Goal: Find specific page/section: Find specific page/section

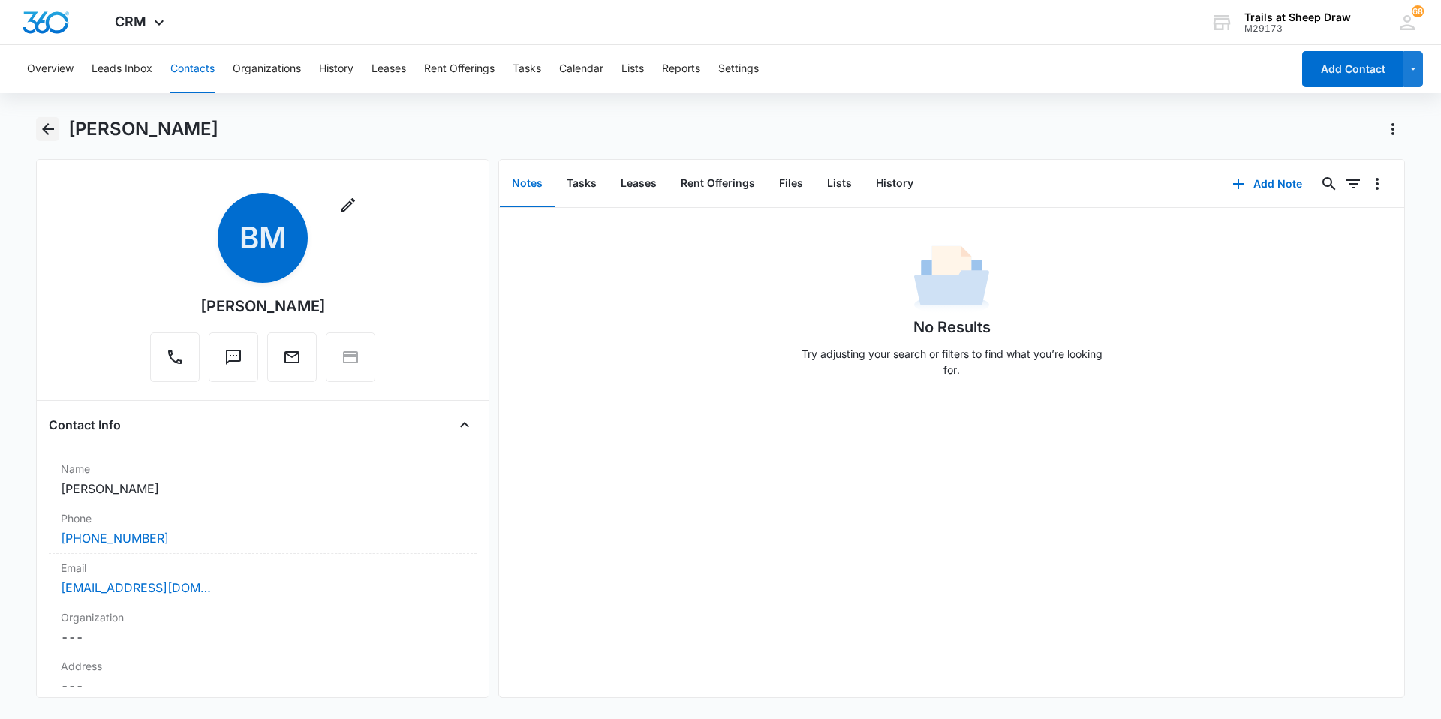
click at [43, 129] on icon "Back" at bounding box center [48, 129] width 12 height 12
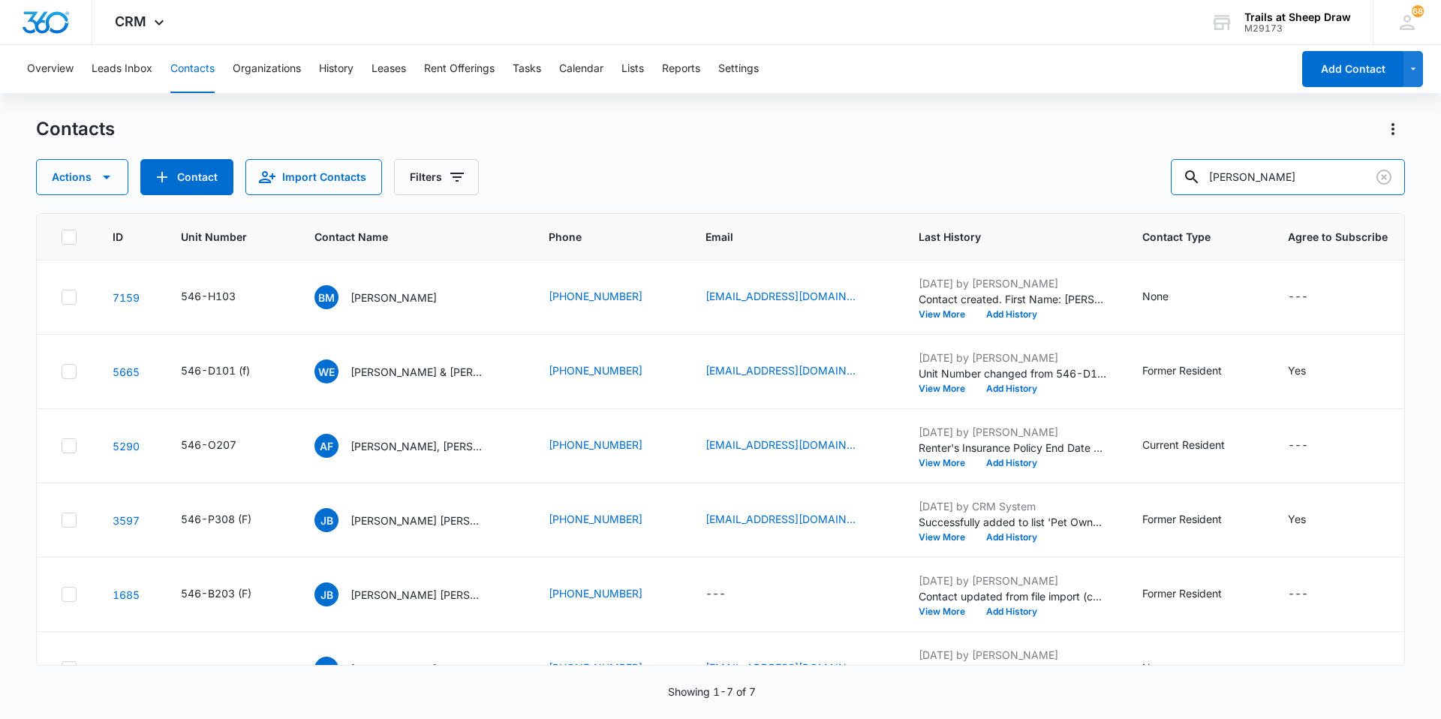
drag, startPoint x: 1332, startPoint y: 179, endPoint x: 1132, endPoint y: 188, distance: 199.8
click at [1132, 188] on div "Actions Contact Import Contacts Filters [GEOGRAPHIC_DATA]" at bounding box center [720, 177] width 1369 height 36
type input "f105"
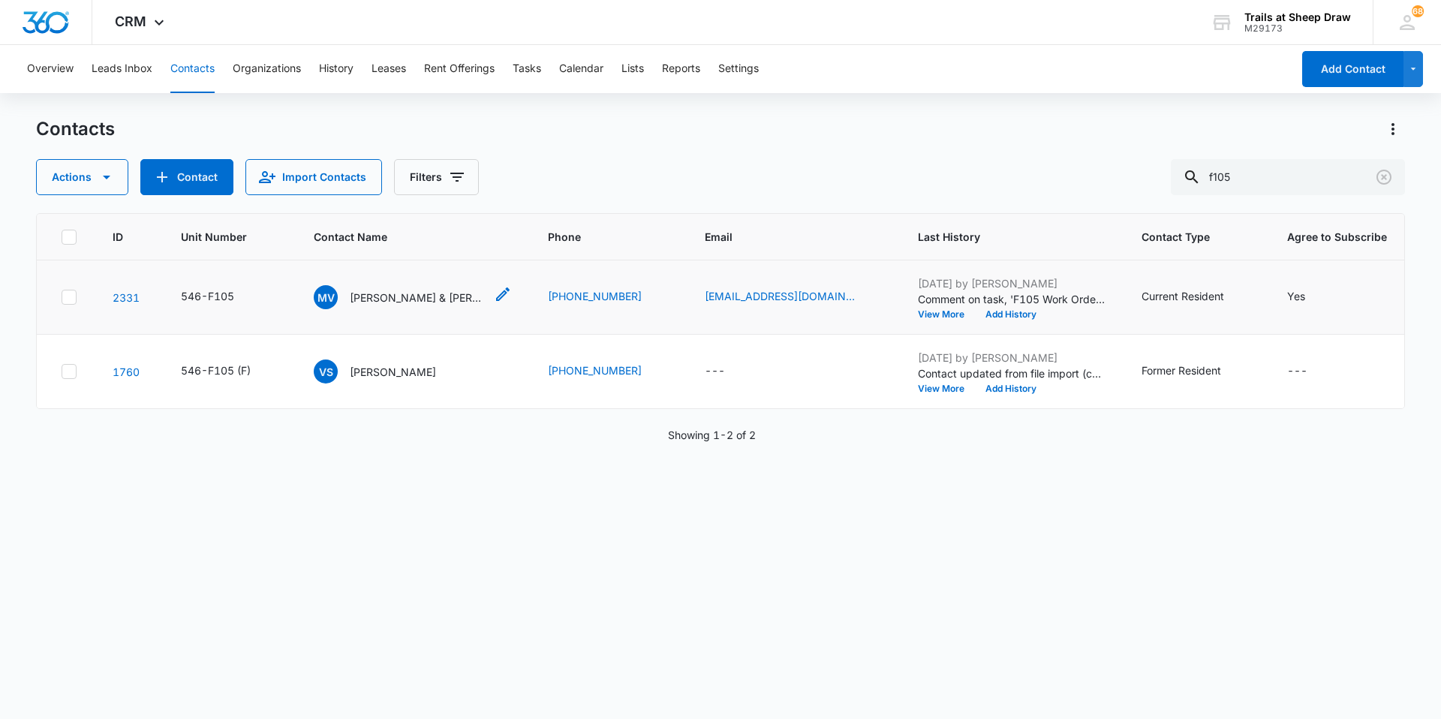
click at [396, 299] on p "[PERSON_NAME] & [PERSON_NAME]" at bounding box center [417, 298] width 135 height 16
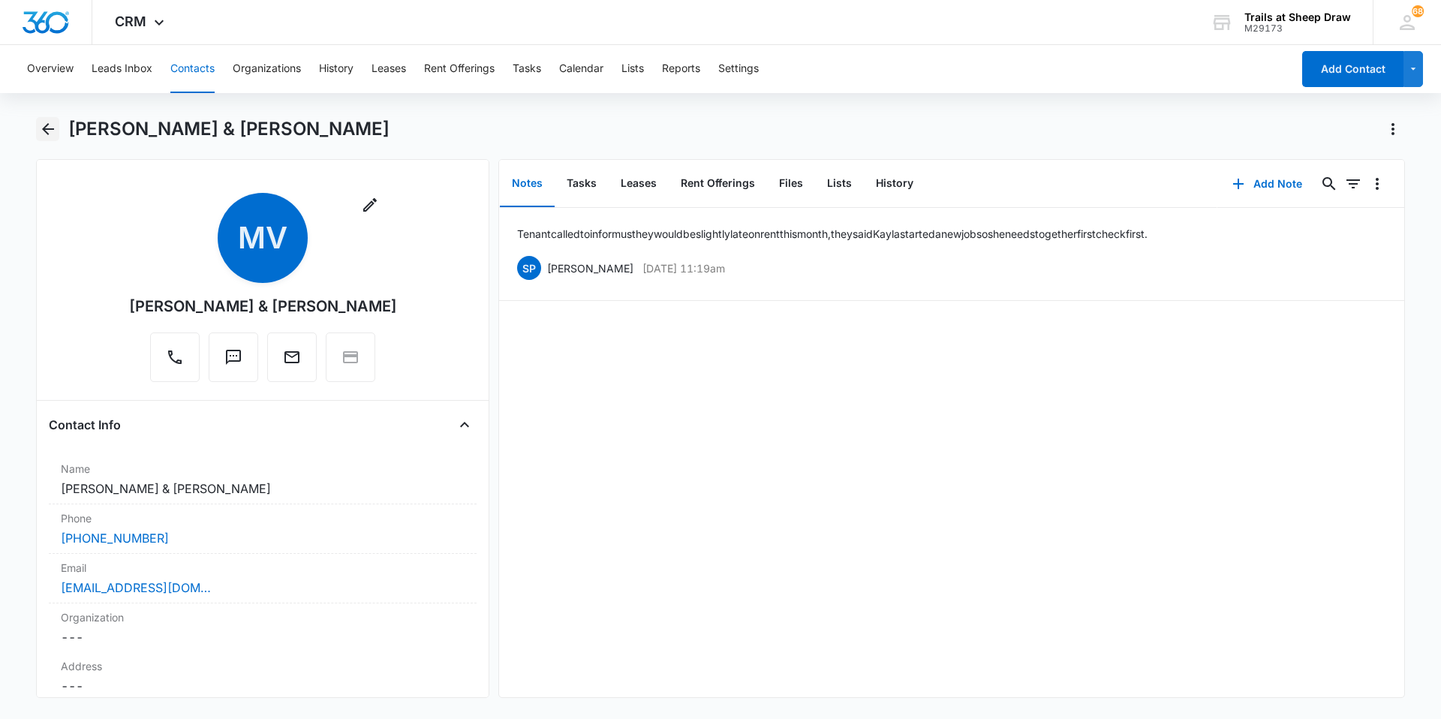
click at [52, 133] on icon "Back" at bounding box center [48, 129] width 18 height 18
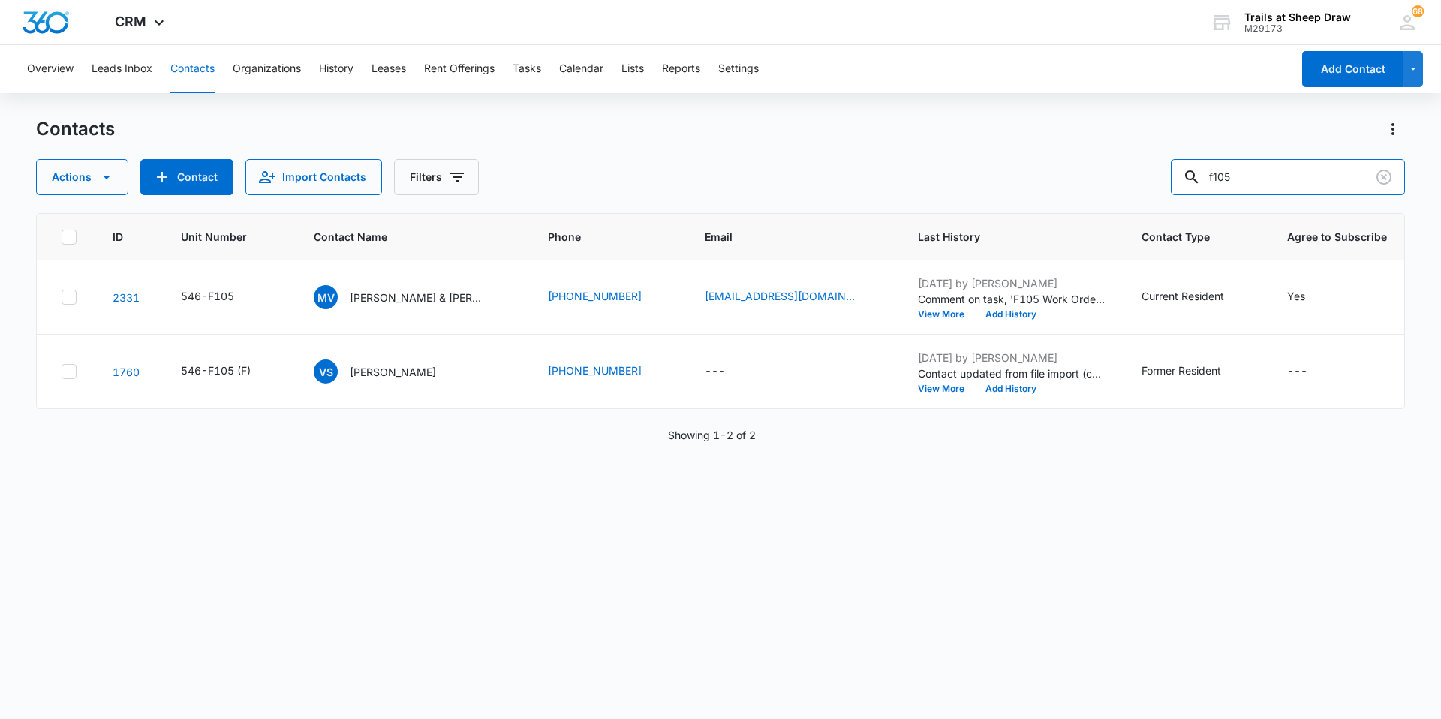
drag, startPoint x: 1247, startPoint y: 172, endPoint x: 1172, endPoint y: 172, distance: 75.0
click at [1172, 172] on div "Actions Contact Import Contacts Filters f105" at bounding box center [720, 177] width 1369 height 36
type input "s105"
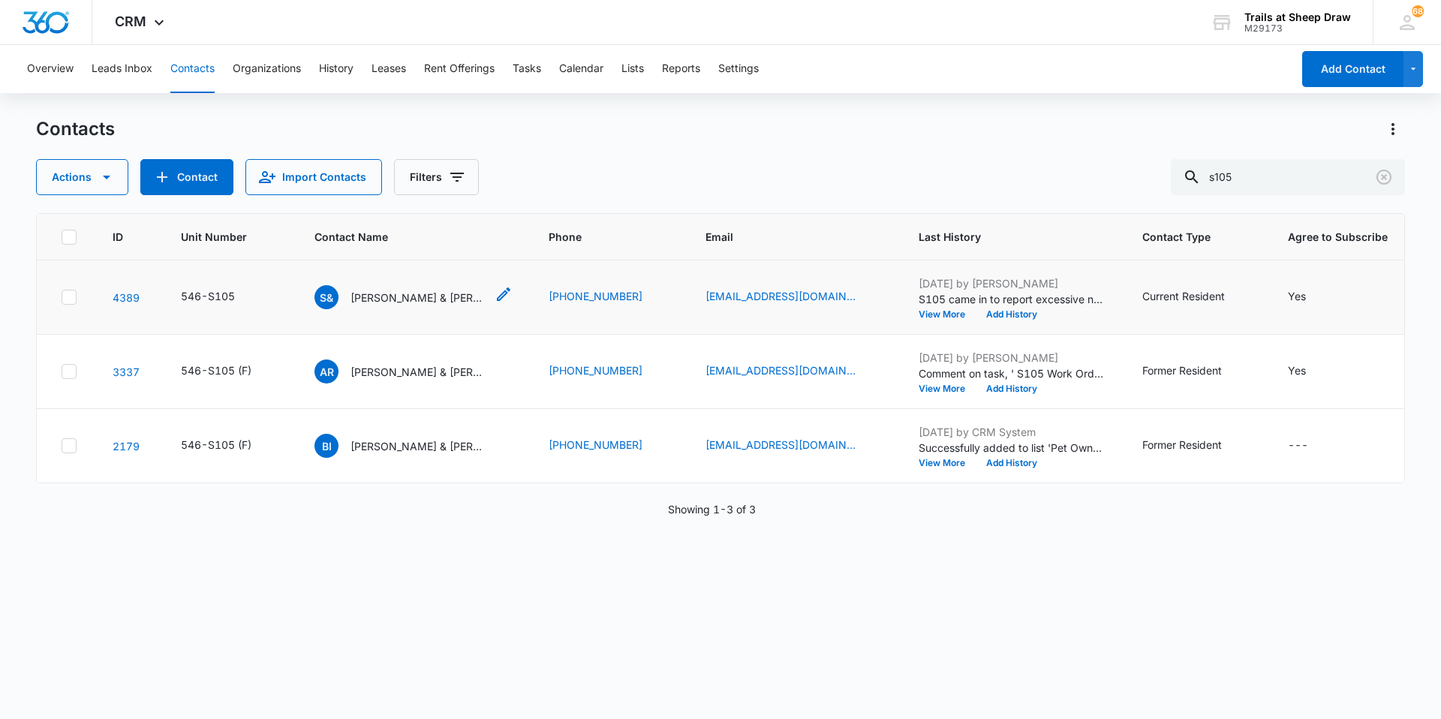
click at [421, 296] on p "[PERSON_NAME] & [PERSON_NAME]" at bounding box center [417, 298] width 135 height 16
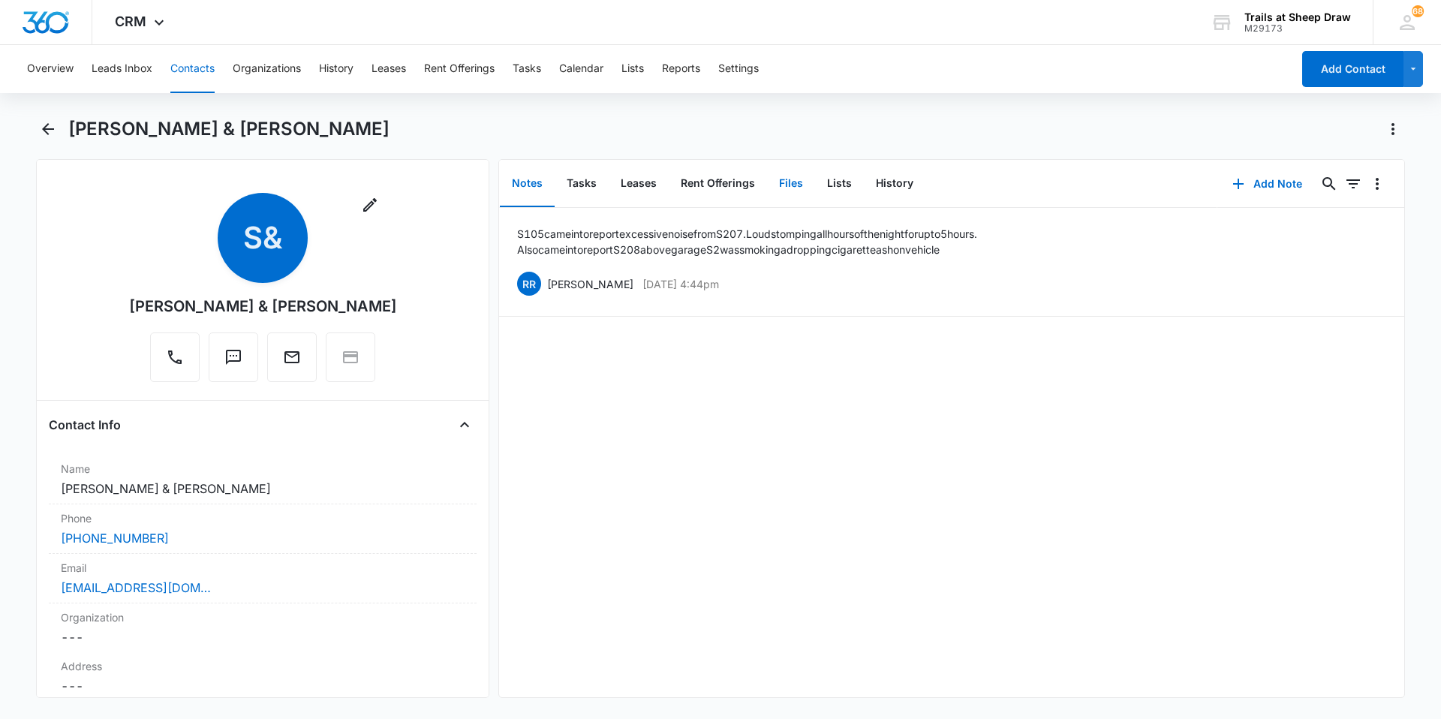
click at [797, 186] on button "Files" at bounding box center [791, 184] width 48 height 47
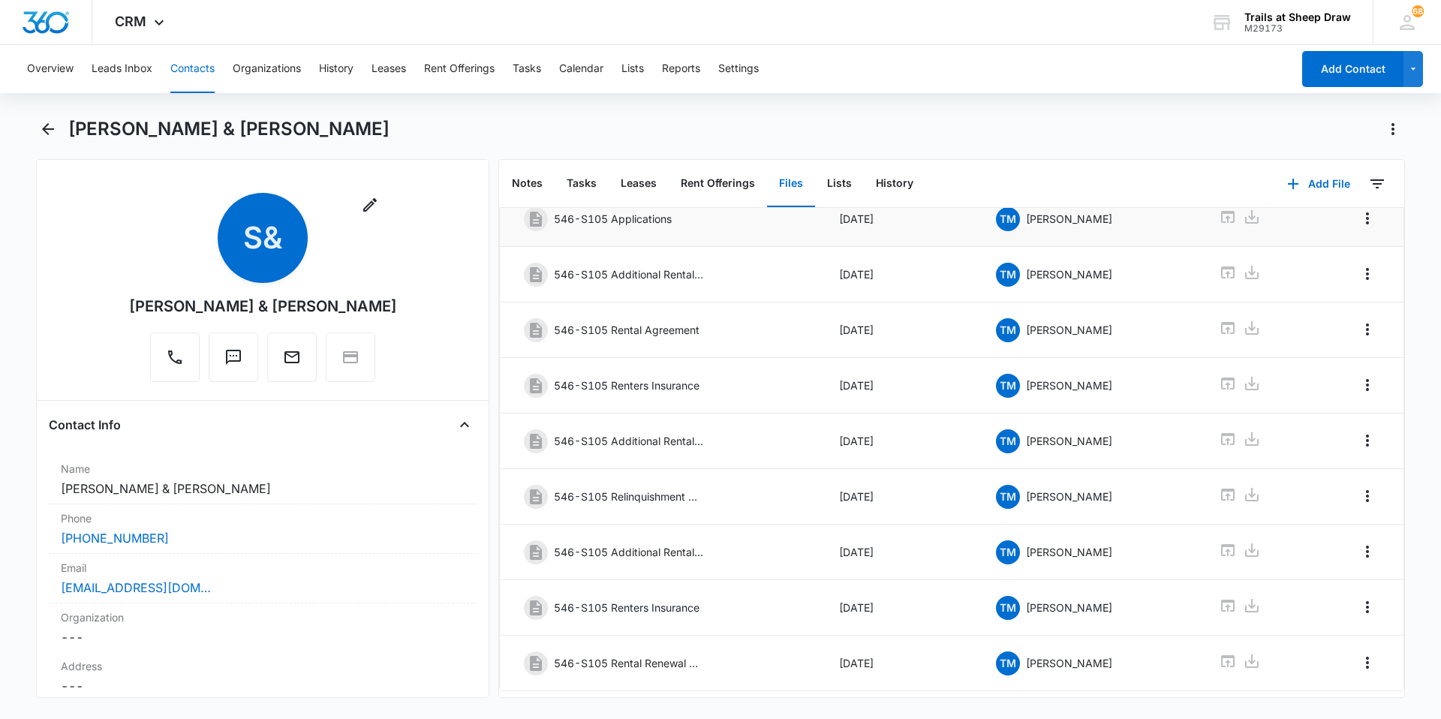
scroll to position [201, 0]
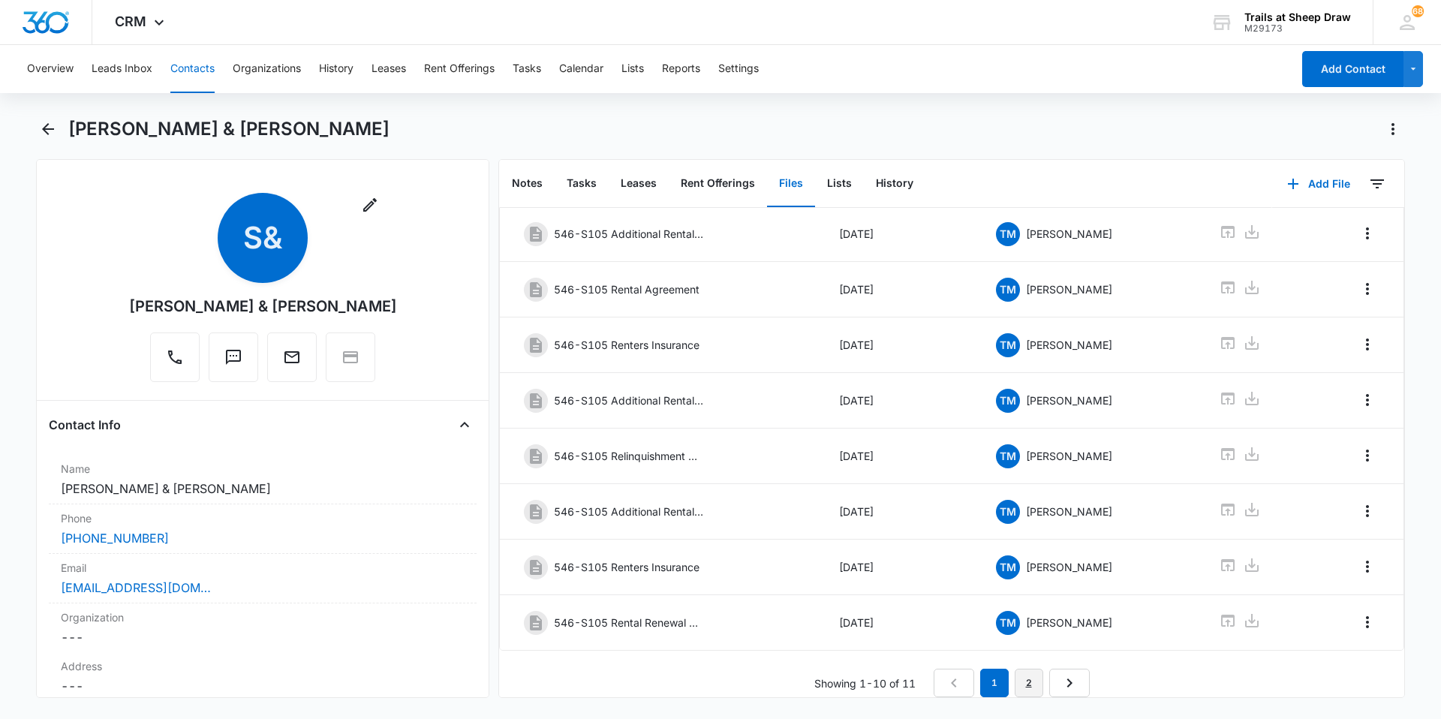
click at [1018, 676] on link "2" at bounding box center [1029, 683] width 29 height 29
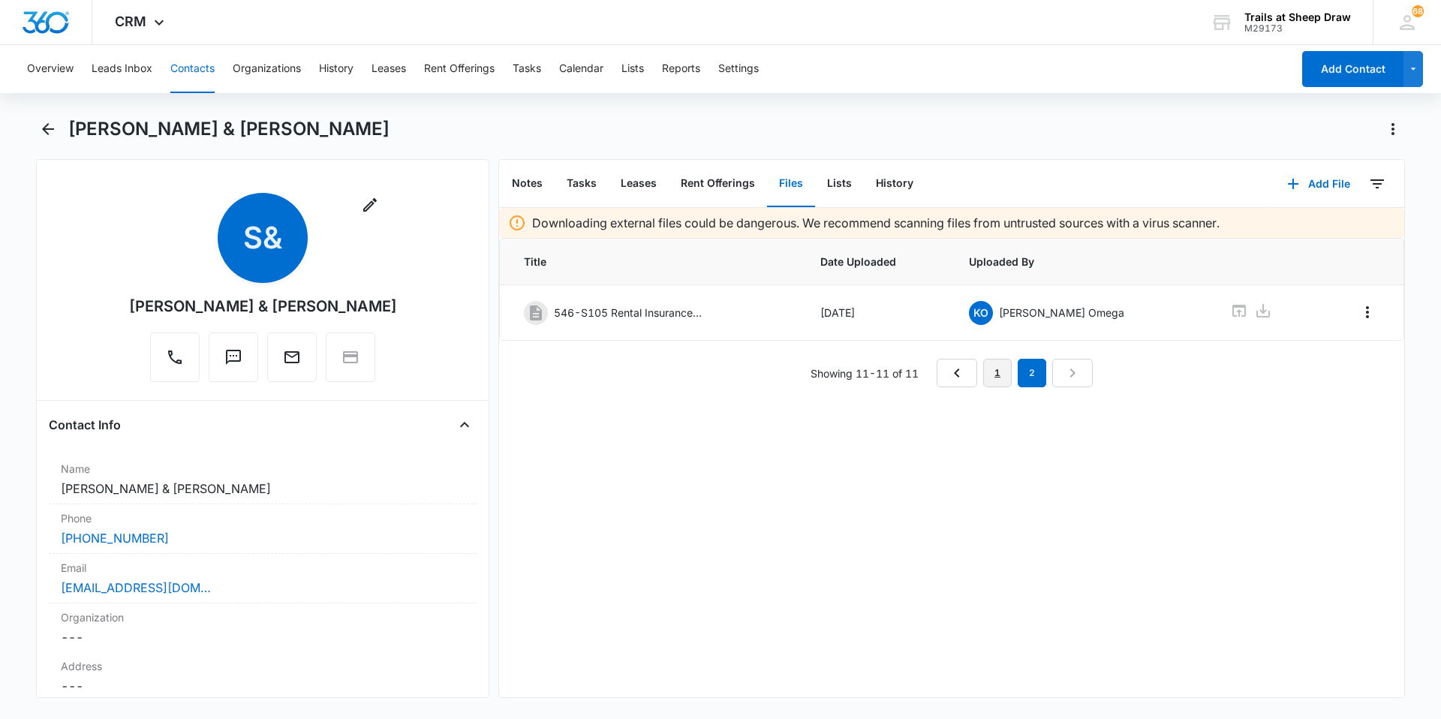
click at [983, 377] on link "1" at bounding box center [997, 373] width 29 height 29
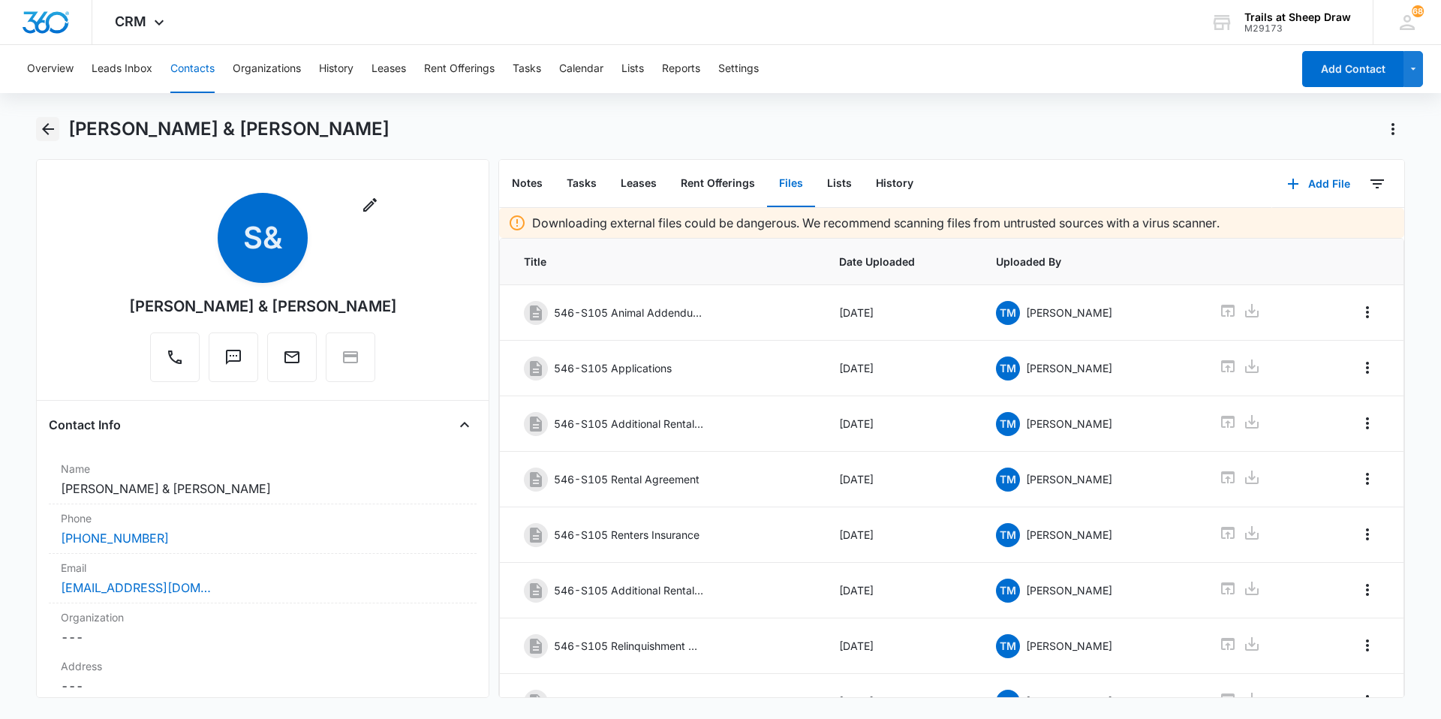
click at [47, 130] on icon "Back" at bounding box center [48, 129] width 12 height 12
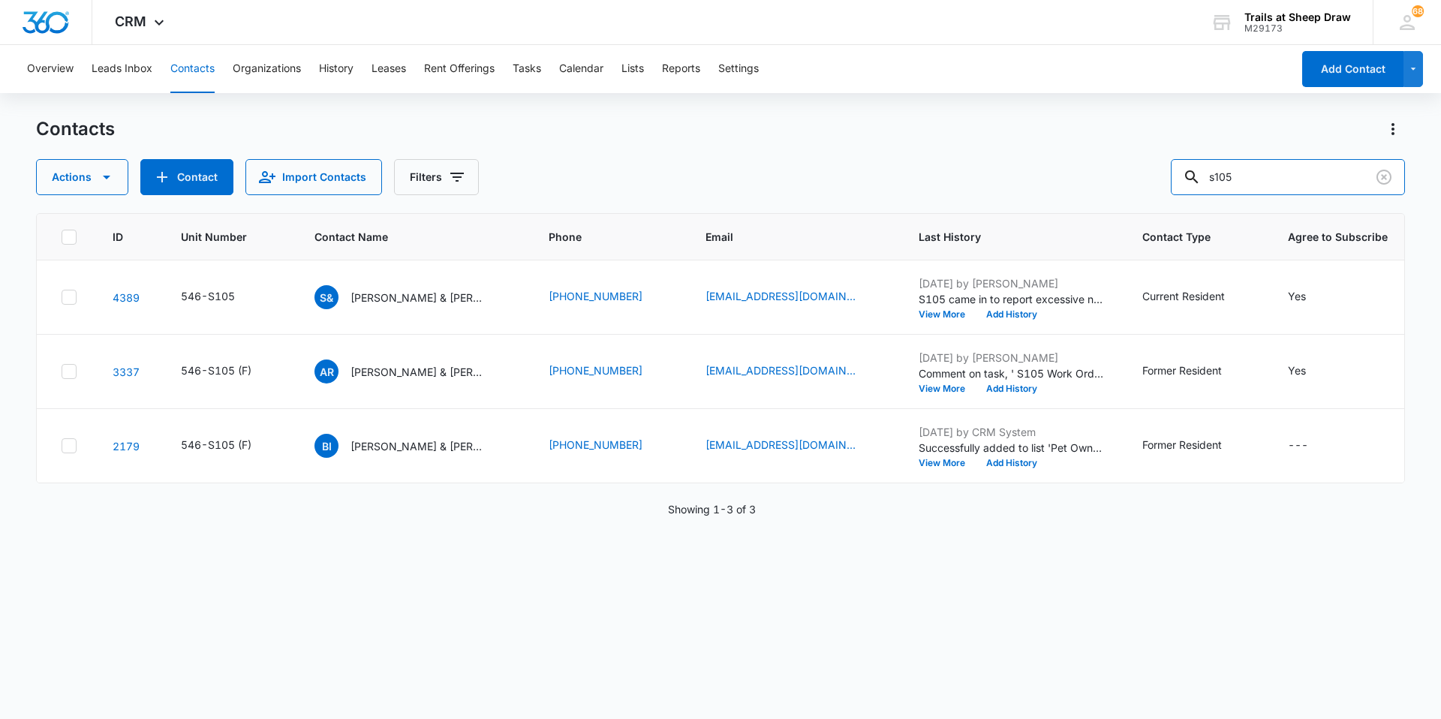
drag, startPoint x: 1273, startPoint y: 167, endPoint x: 1078, endPoint y: 165, distance: 194.4
click at [1078, 165] on div "Actions Contact Import Contacts Filters s105" at bounding box center [720, 177] width 1369 height 36
type input "f105"
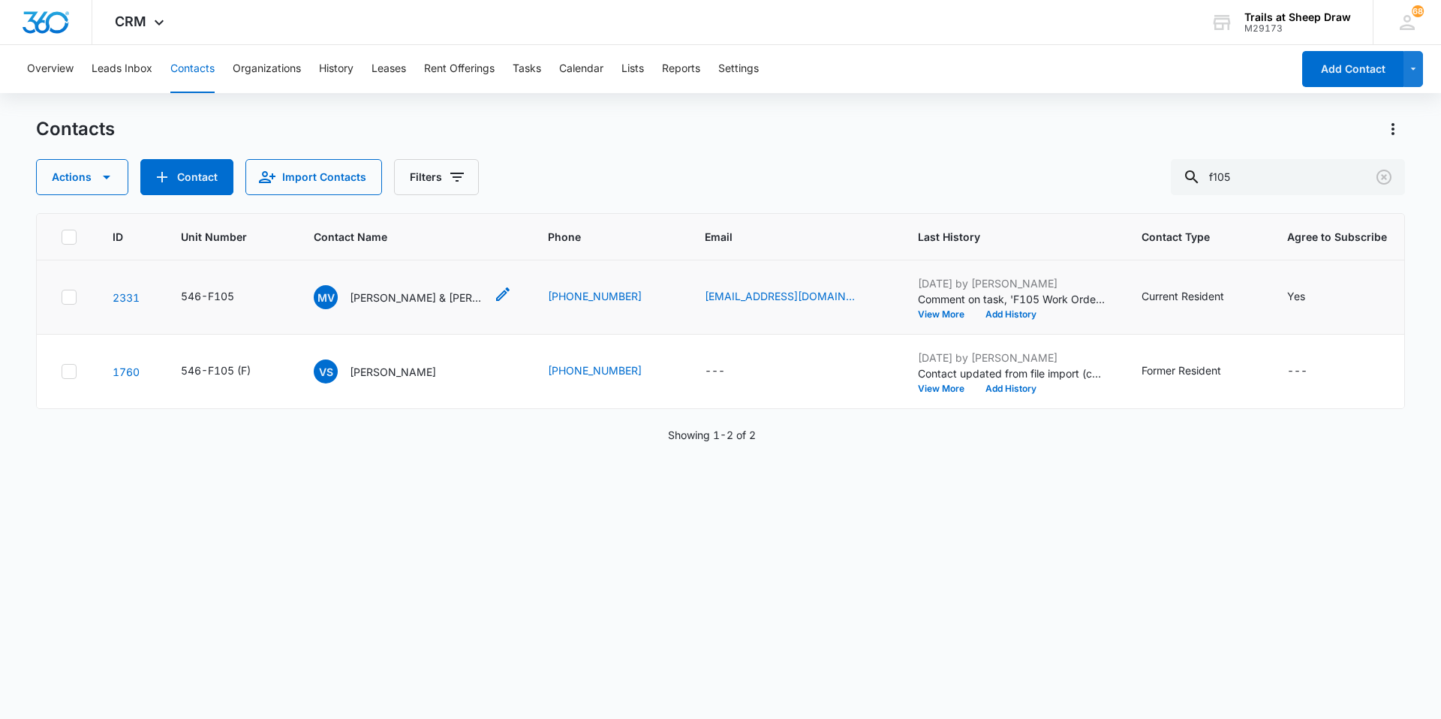
click at [401, 299] on p "[PERSON_NAME] & [PERSON_NAME]" at bounding box center [417, 298] width 135 height 16
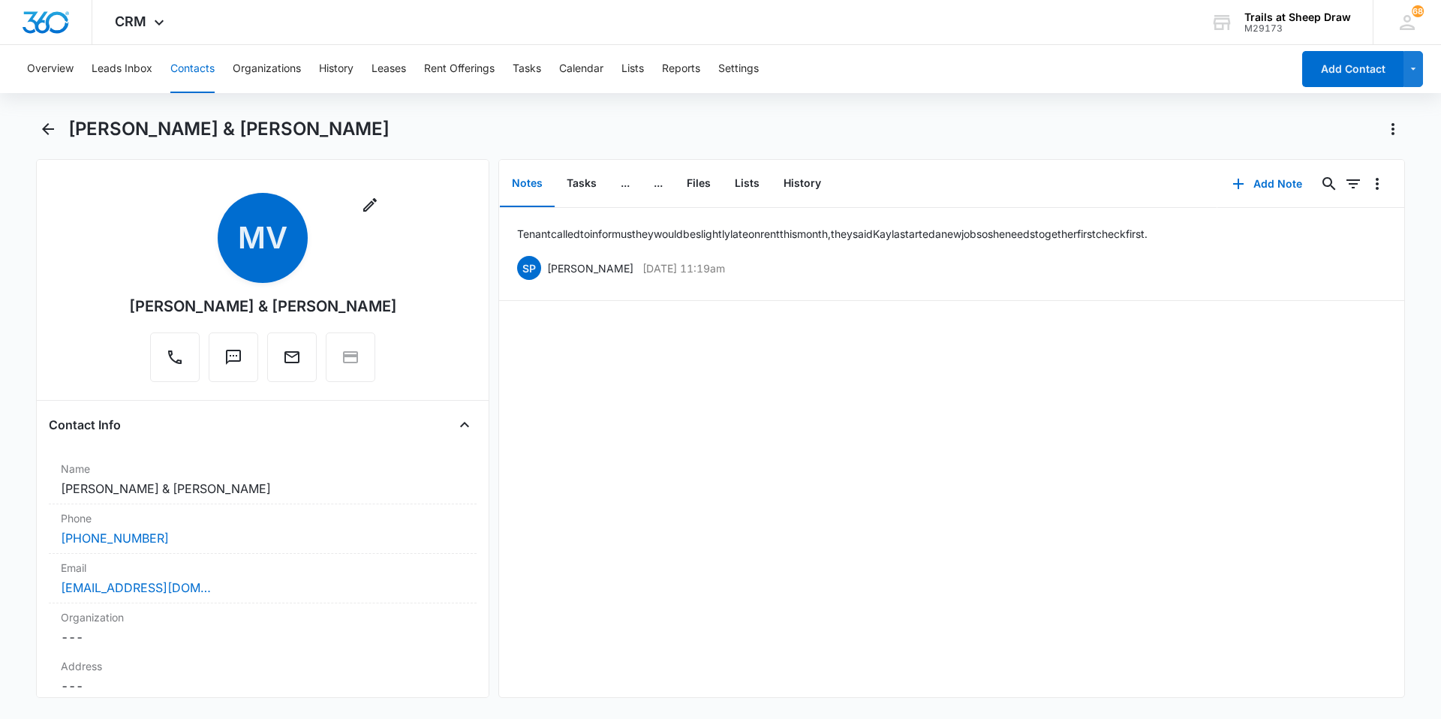
drag, startPoint x: 99, startPoint y: 135, endPoint x: 393, endPoint y: 124, distance: 294.4
click at [393, 124] on div "[PERSON_NAME] & [PERSON_NAME]" at bounding box center [736, 129] width 1337 height 24
drag, startPoint x: 393, startPoint y: 124, endPoint x: 452, endPoint y: 122, distance: 58.6
click at [452, 122] on div "[PERSON_NAME] & [PERSON_NAME]" at bounding box center [736, 129] width 1337 height 24
